Goal: Transaction & Acquisition: Purchase product/service

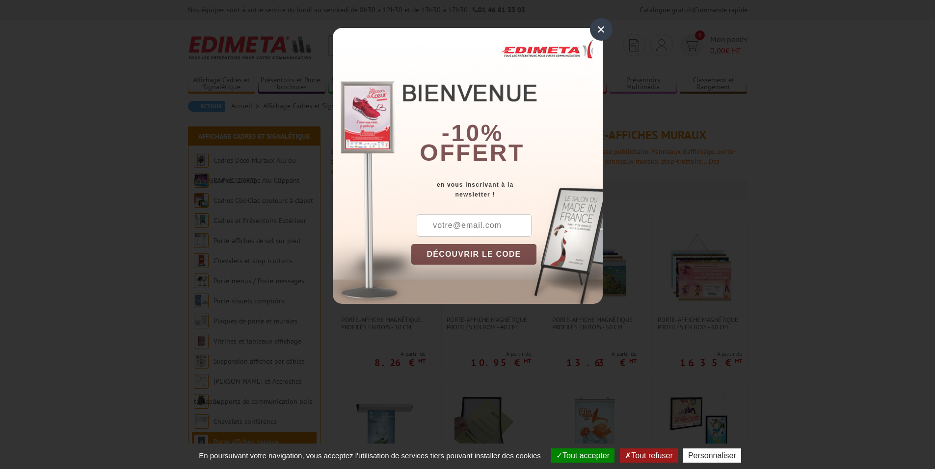
click at [606, 26] on div "×" at bounding box center [601, 29] width 23 height 23
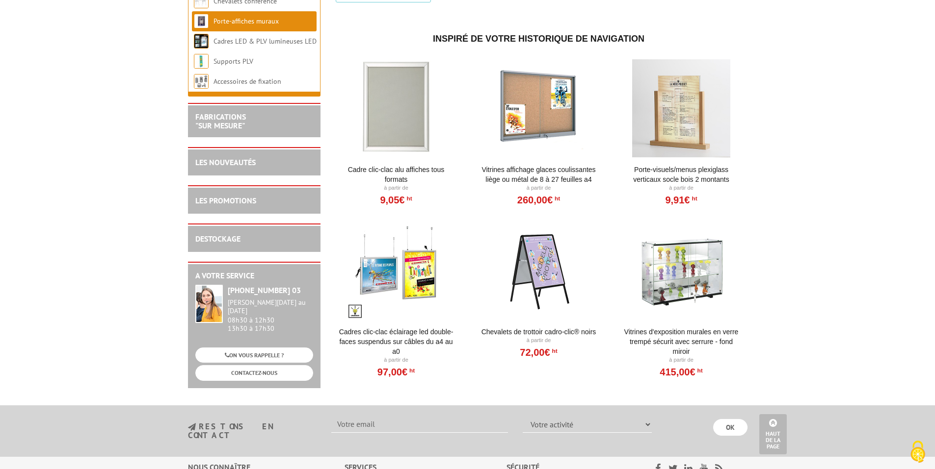
scroll to position [1177, 0]
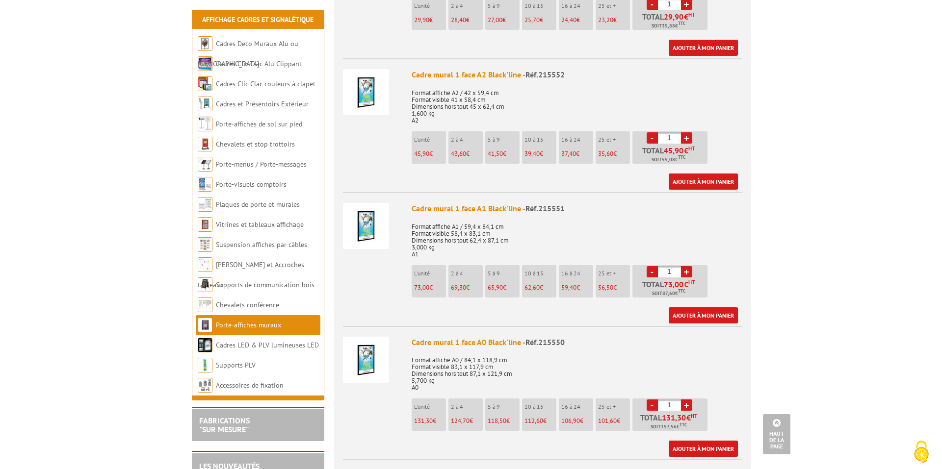
scroll to position [638, 0]
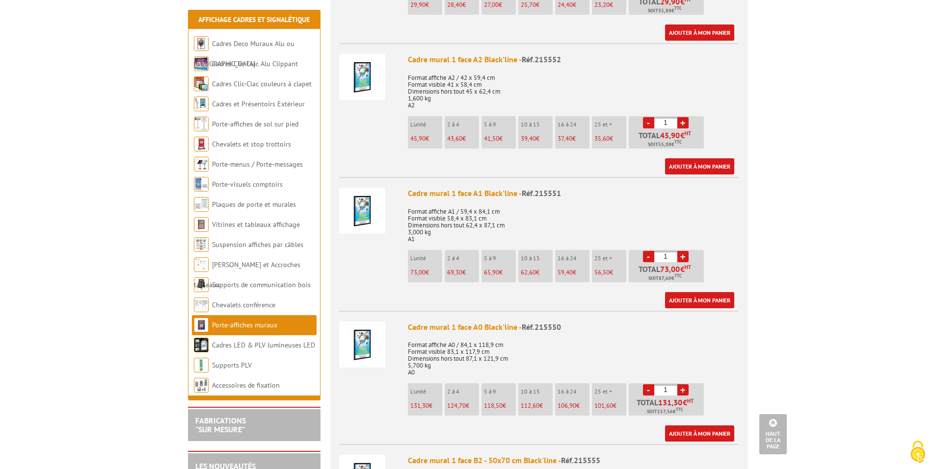
click at [415, 268] on span "73,00" at bounding box center [417, 272] width 15 height 8
click at [676, 292] on link "Ajouter à mon panier" at bounding box center [699, 300] width 69 height 16
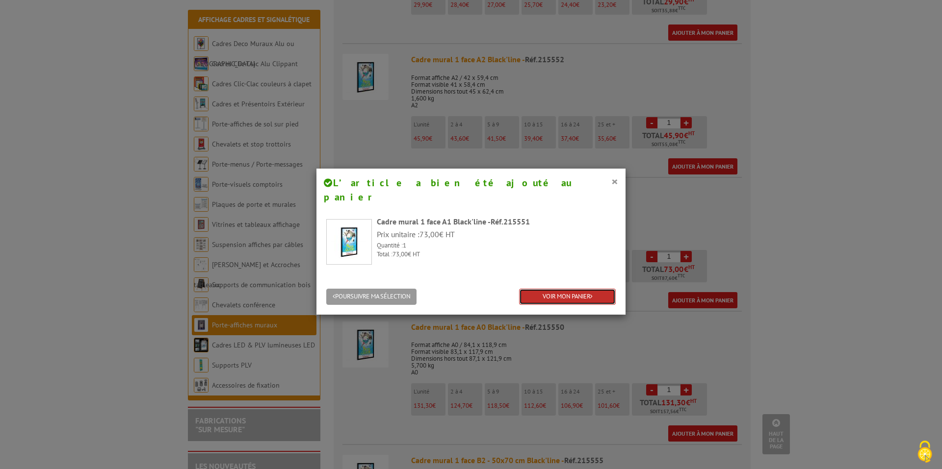
click at [564, 289] on link "VOIR MON PANIER" at bounding box center [567, 297] width 97 height 16
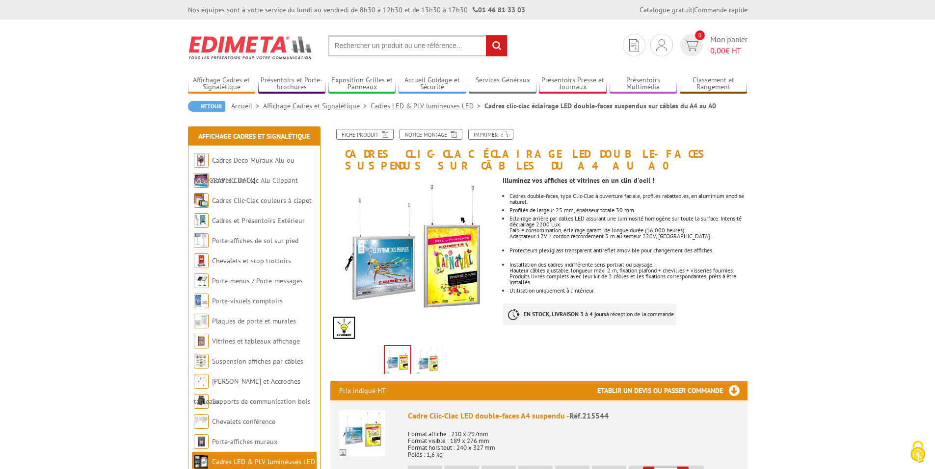
click at [375, 45] on input "text" at bounding box center [418, 45] width 180 height 21
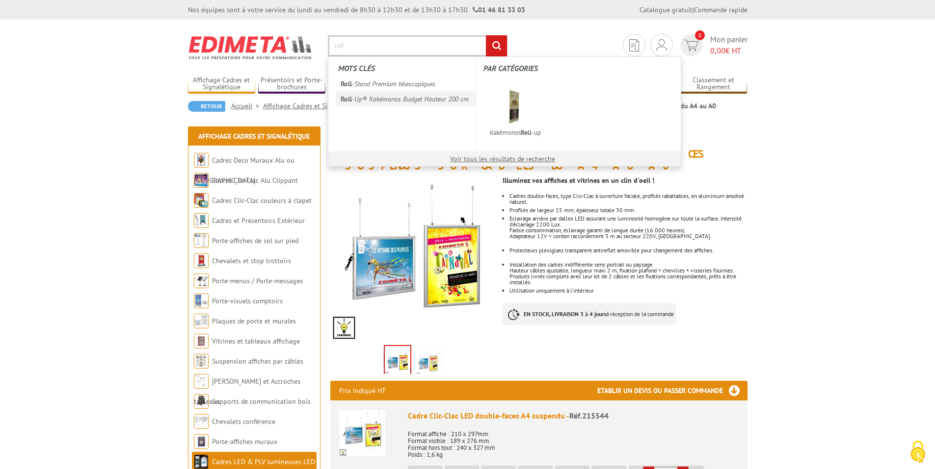
type input "roll"
click at [396, 105] on link "Roll -Up® Kakémonos Budget Hauteur 200 cm" at bounding box center [406, 98] width 141 height 15
